Goal: Information Seeking & Learning: Find specific fact

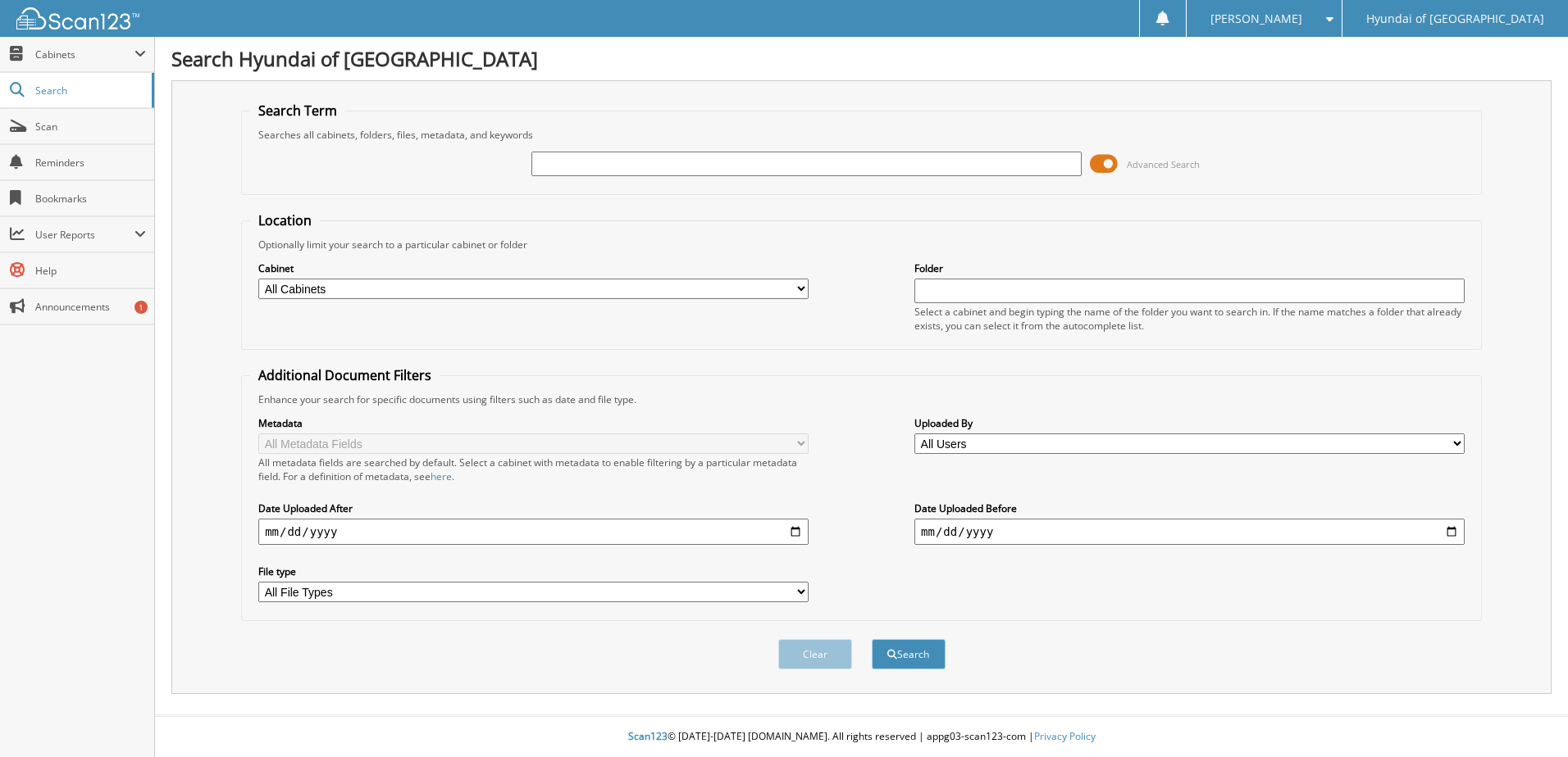
click at [1106, 169] on span at bounding box center [1103, 164] width 28 height 24
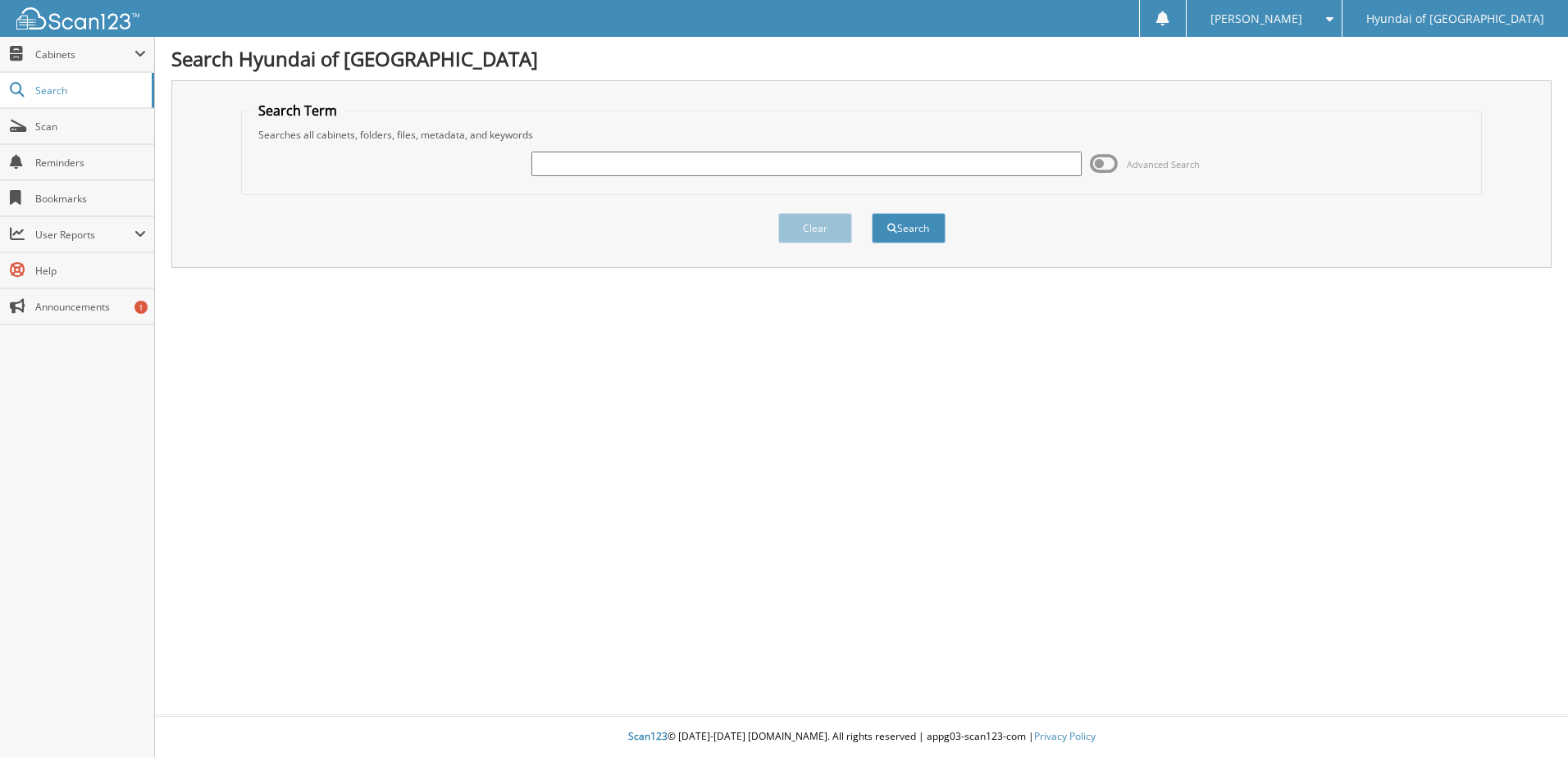
click at [934, 168] on input "text" at bounding box center [807, 164] width 550 height 24
type input "260891"
click at [904, 227] on button "Search" at bounding box center [908, 227] width 74 height 30
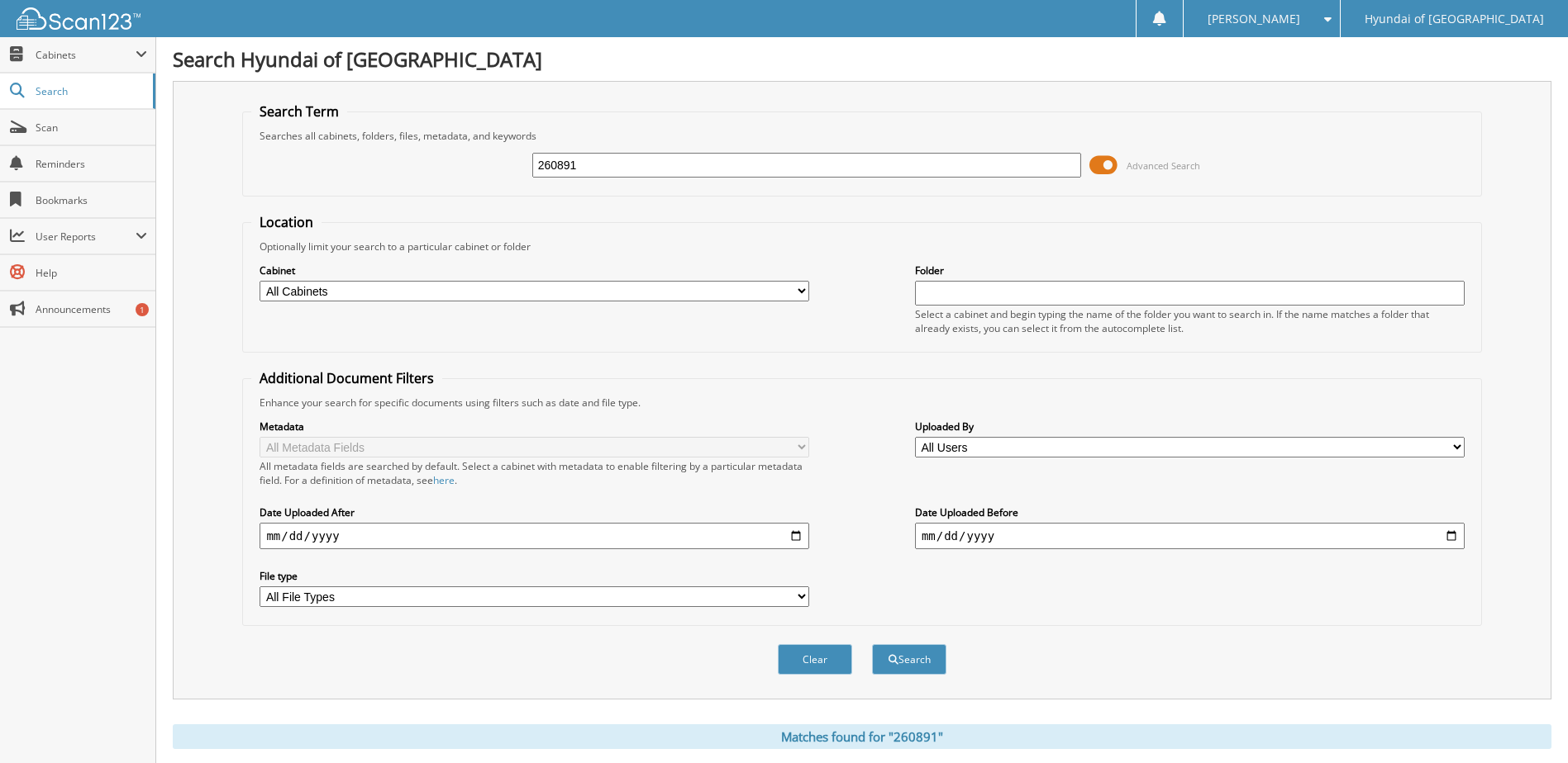
click at [1098, 161] on span at bounding box center [1103, 165] width 28 height 24
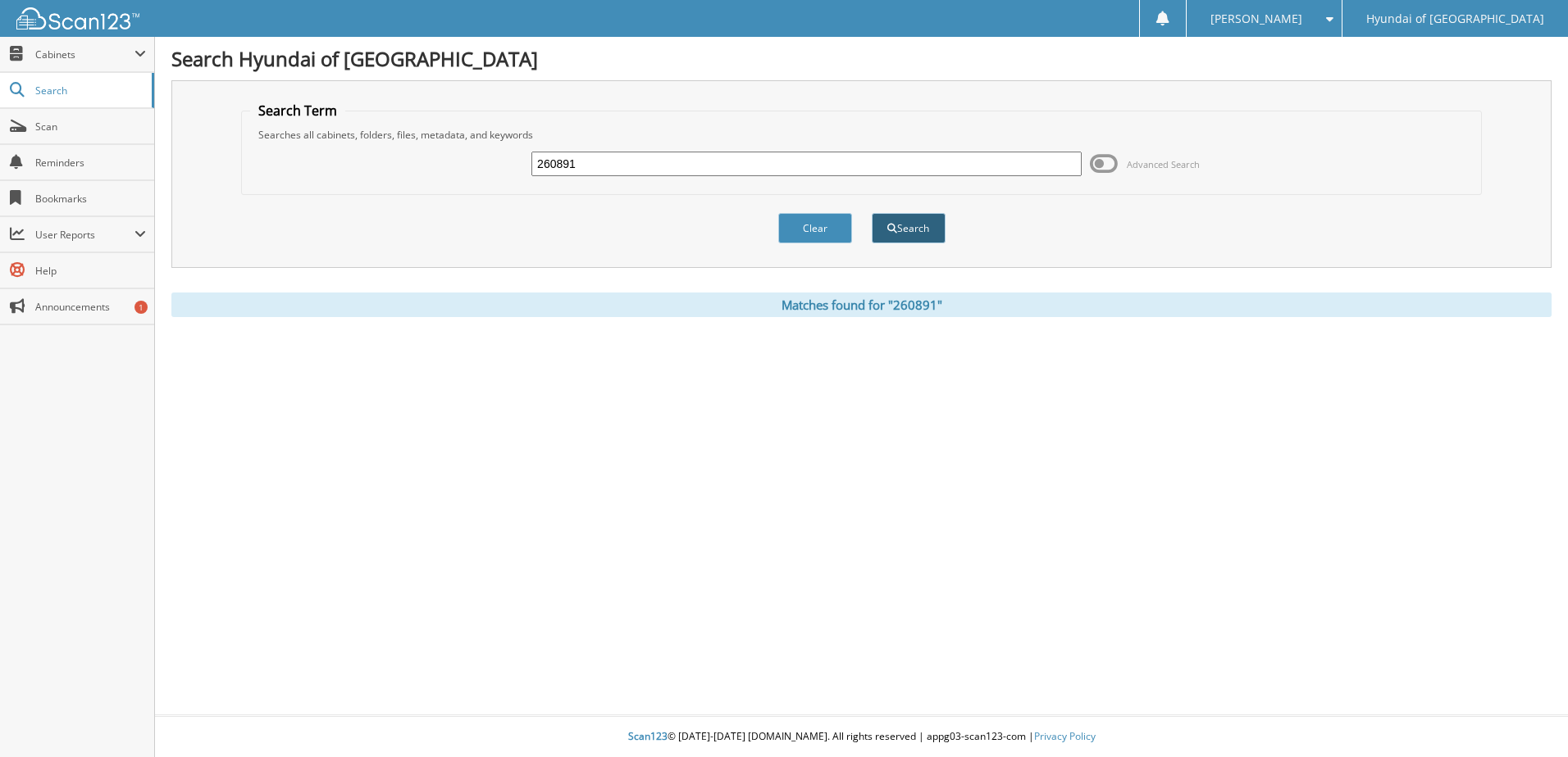
click at [916, 228] on button "Search" at bounding box center [908, 227] width 74 height 30
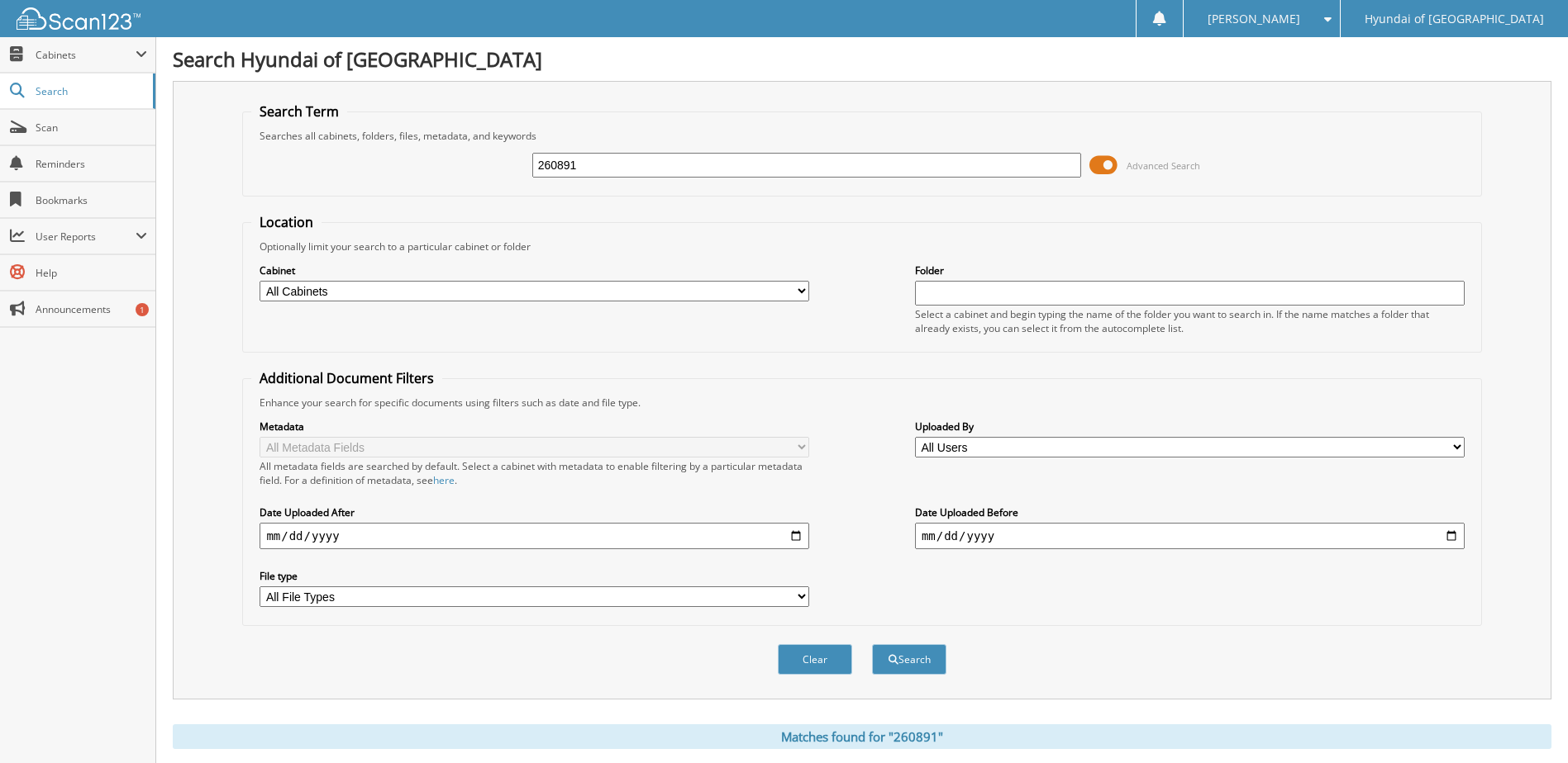
click at [1102, 163] on span at bounding box center [1103, 165] width 28 height 24
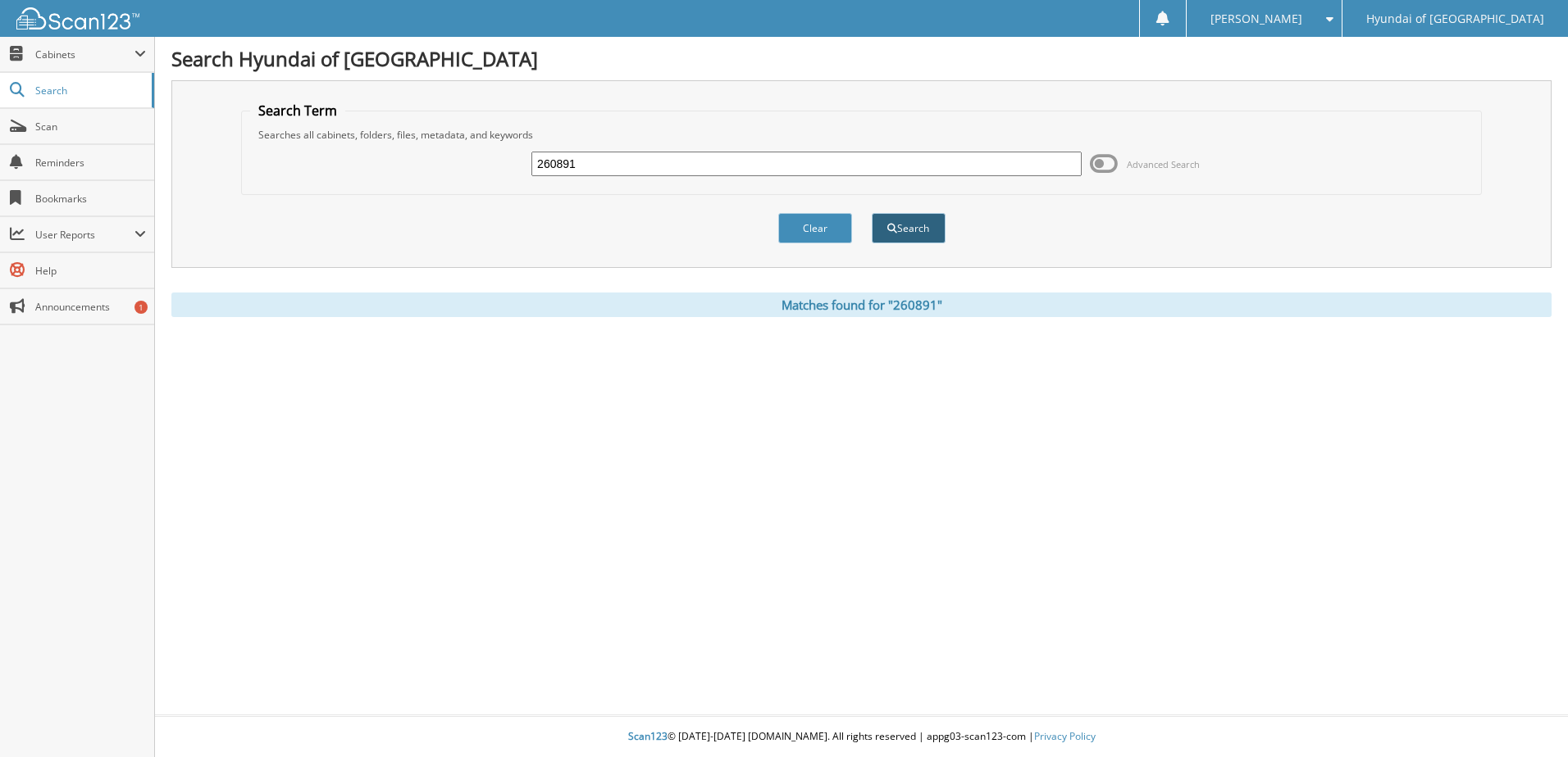
click at [923, 227] on button "Search" at bounding box center [908, 227] width 74 height 30
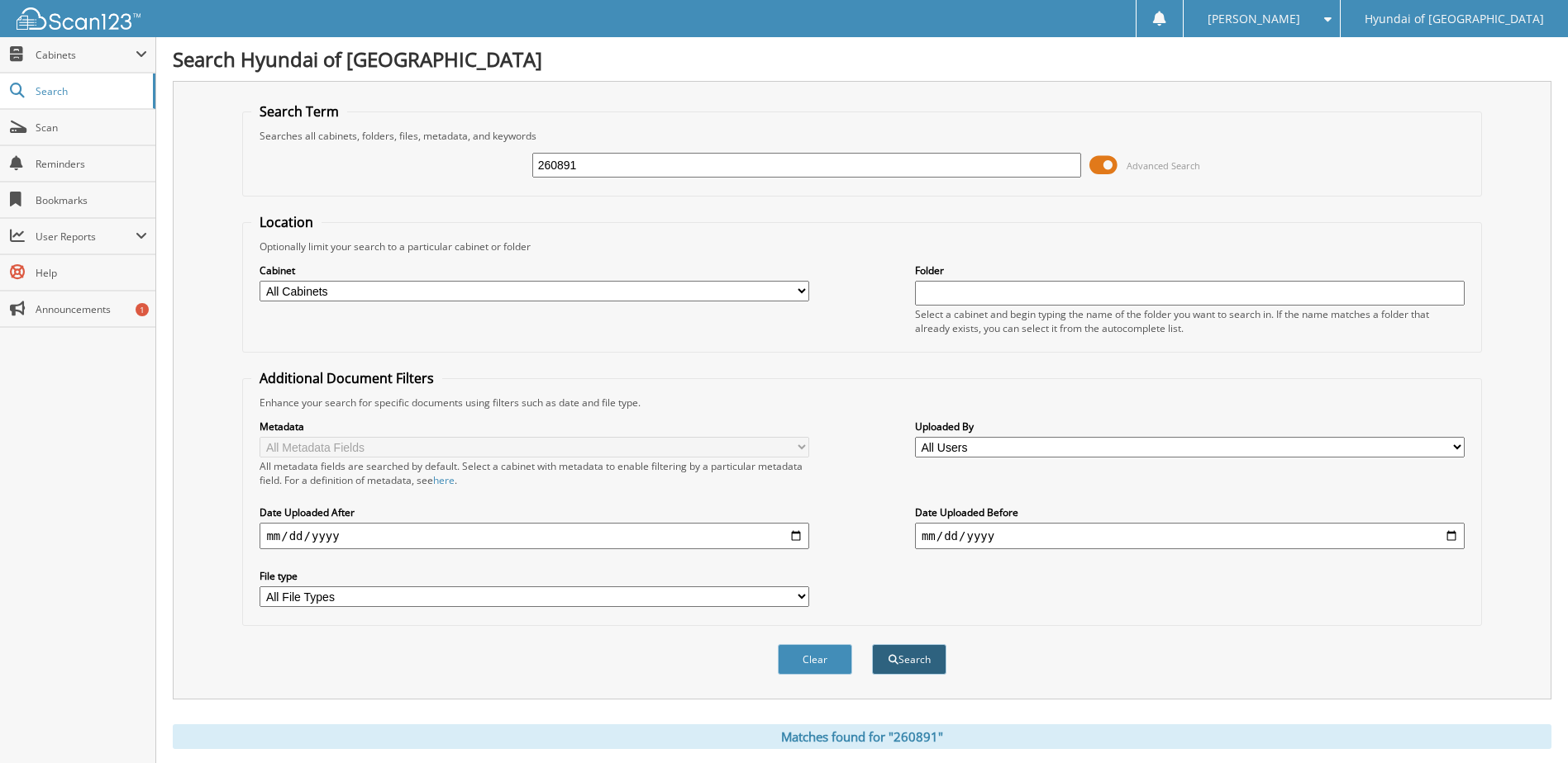
click at [888, 658] on span "submit" at bounding box center [893, 660] width 10 height 10
